Goal: Task Accomplishment & Management: Complete application form

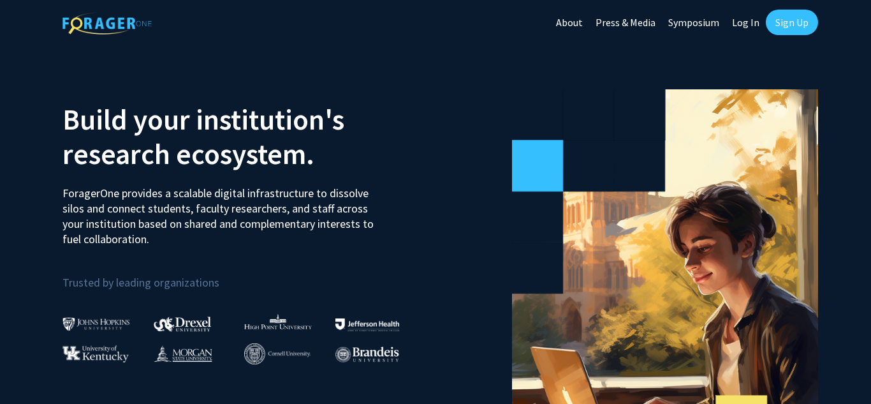
click at [798, 22] on link "Sign Up" at bounding box center [792, 23] width 52 height 26
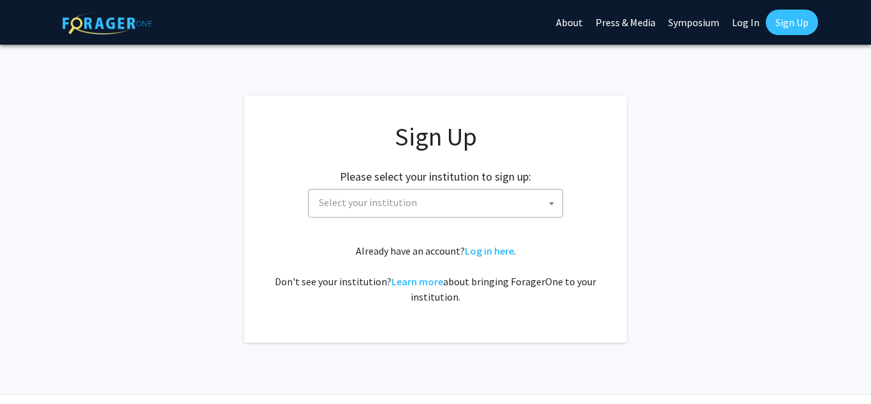
click at [478, 204] on span "Select your institution" at bounding box center [438, 202] width 249 height 26
type input "p"
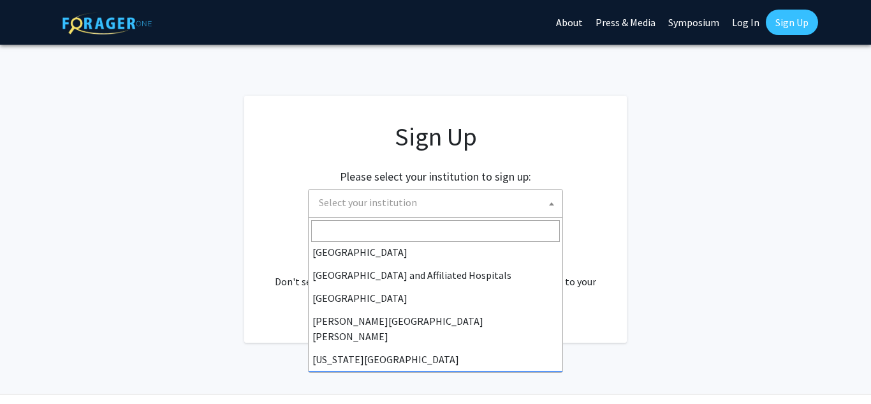
scroll to position [447, 0]
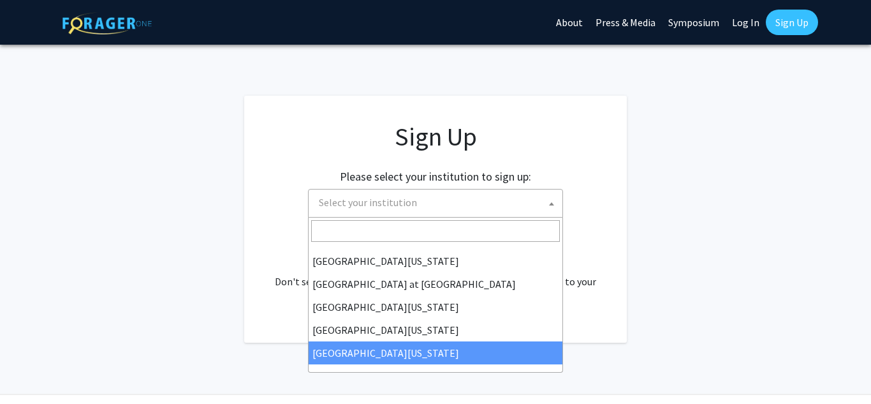
click at [737, 266] on app-signup "Sign Up Please select your institution to sign up: [GEOGRAPHIC_DATA] [GEOGRAPHI…" at bounding box center [435, 219] width 871 height 247
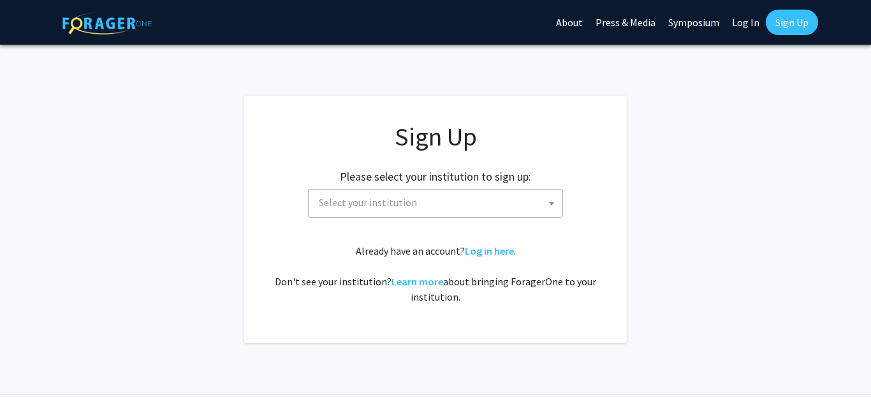
click at [573, 27] on link "About" at bounding box center [570, 22] width 40 height 45
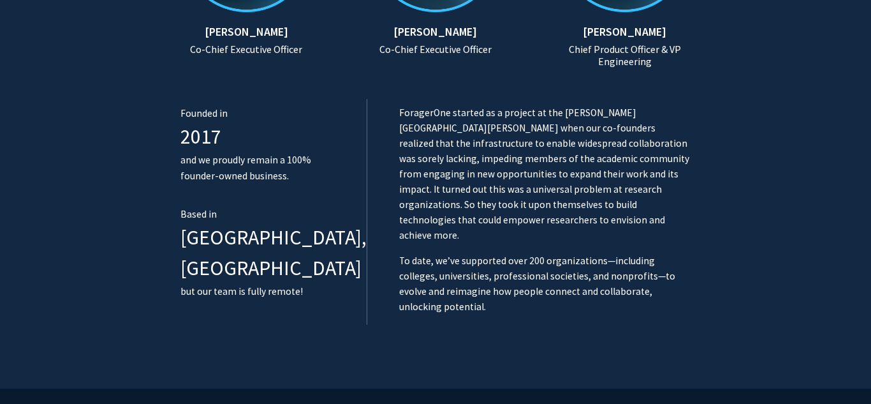
scroll to position [802, 0]
